Goal: Transaction & Acquisition: Book appointment/travel/reservation

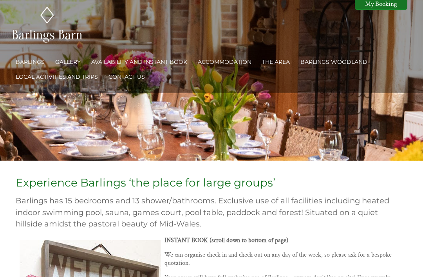
click at [34, 64] on link "Barlings" at bounding box center [30, 61] width 29 height 7
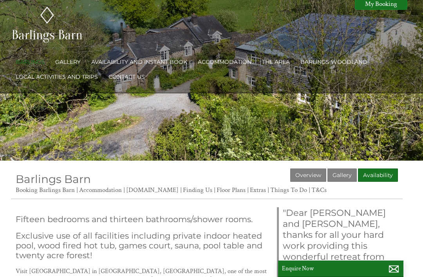
click at [74, 58] on link "Gallery" at bounding box center [67, 61] width 25 height 7
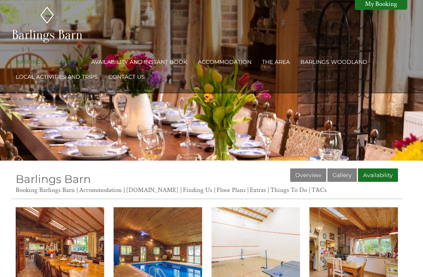
click at [226, 61] on link "Accommodation" at bounding box center [225, 61] width 54 height 7
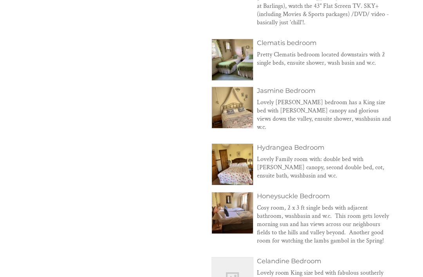
scroll to position [657, 0]
click at [298, 143] on h3 "Hydrangea Bedroom" at bounding box center [325, 147] width 136 height 8
click at [232, 150] on img at bounding box center [232, 164] width 41 height 41
click at [238, 198] on img at bounding box center [232, 212] width 41 height 41
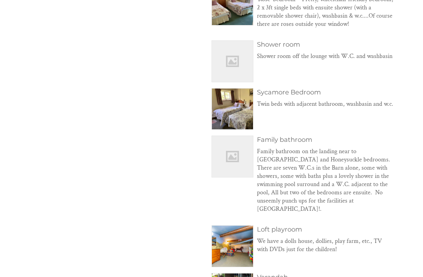
scroll to position [979, 0]
click at [238, 105] on img at bounding box center [232, 108] width 41 height 41
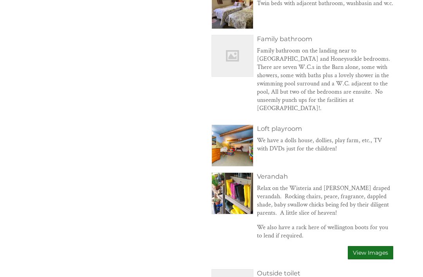
scroll to position [1088, 0]
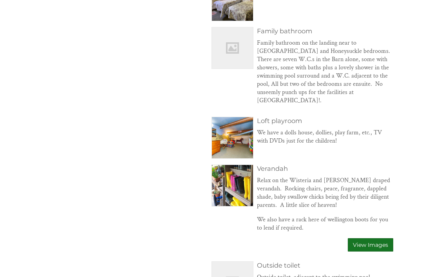
click at [232, 134] on img at bounding box center [232, 137] width 41 height 41
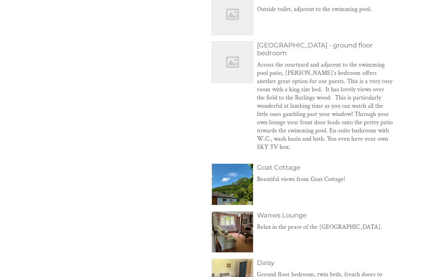
scroll to position [1355, 0]
click at [236, 221] on img at bounding box center [232, 231] width 41 height 41
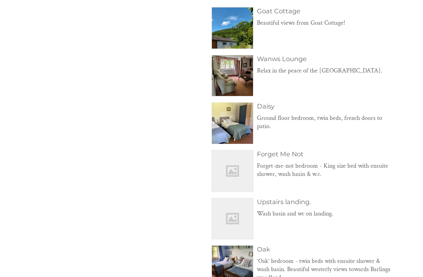
scroll to position [1511, 0]
click at [239, 166] on img at bounding box center [232, 170] width 41 height 41
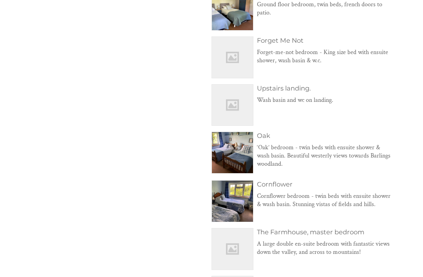
scroll to position [1625, 0]
click at [234, 144] on img at bounding box center [232, 152] width 41 height 41
click at [237, 191] on img at bounding box center [232, 200] width 41 height 41
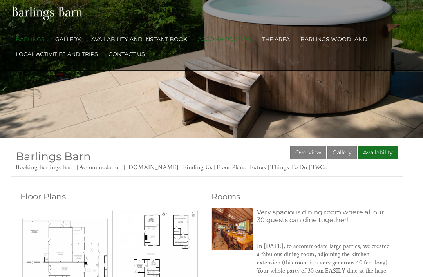
scroll to position [0, 0]
